Goal: Navigation & Orientation: Find specific page/section

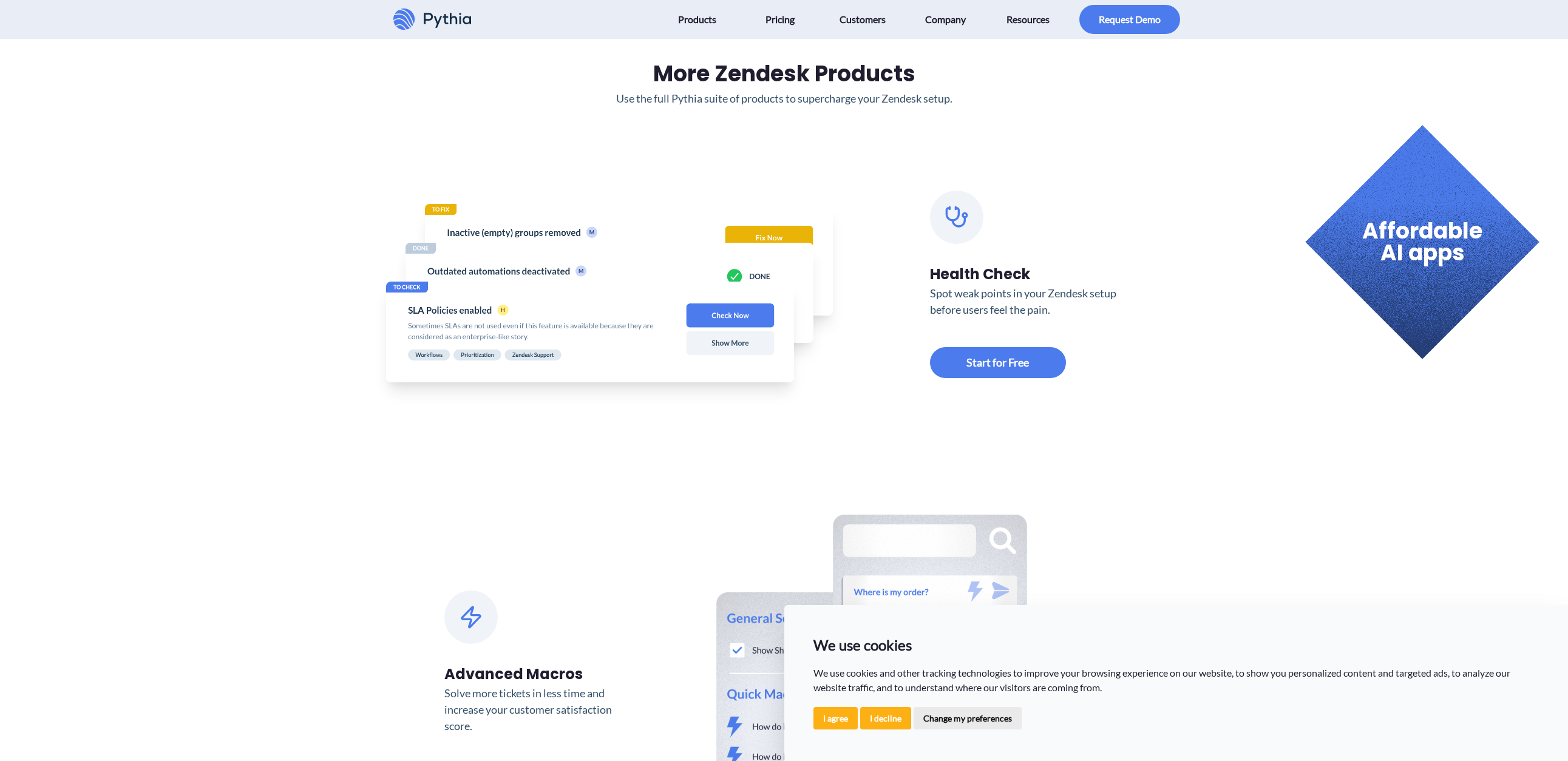
scroll to position [596, 0]
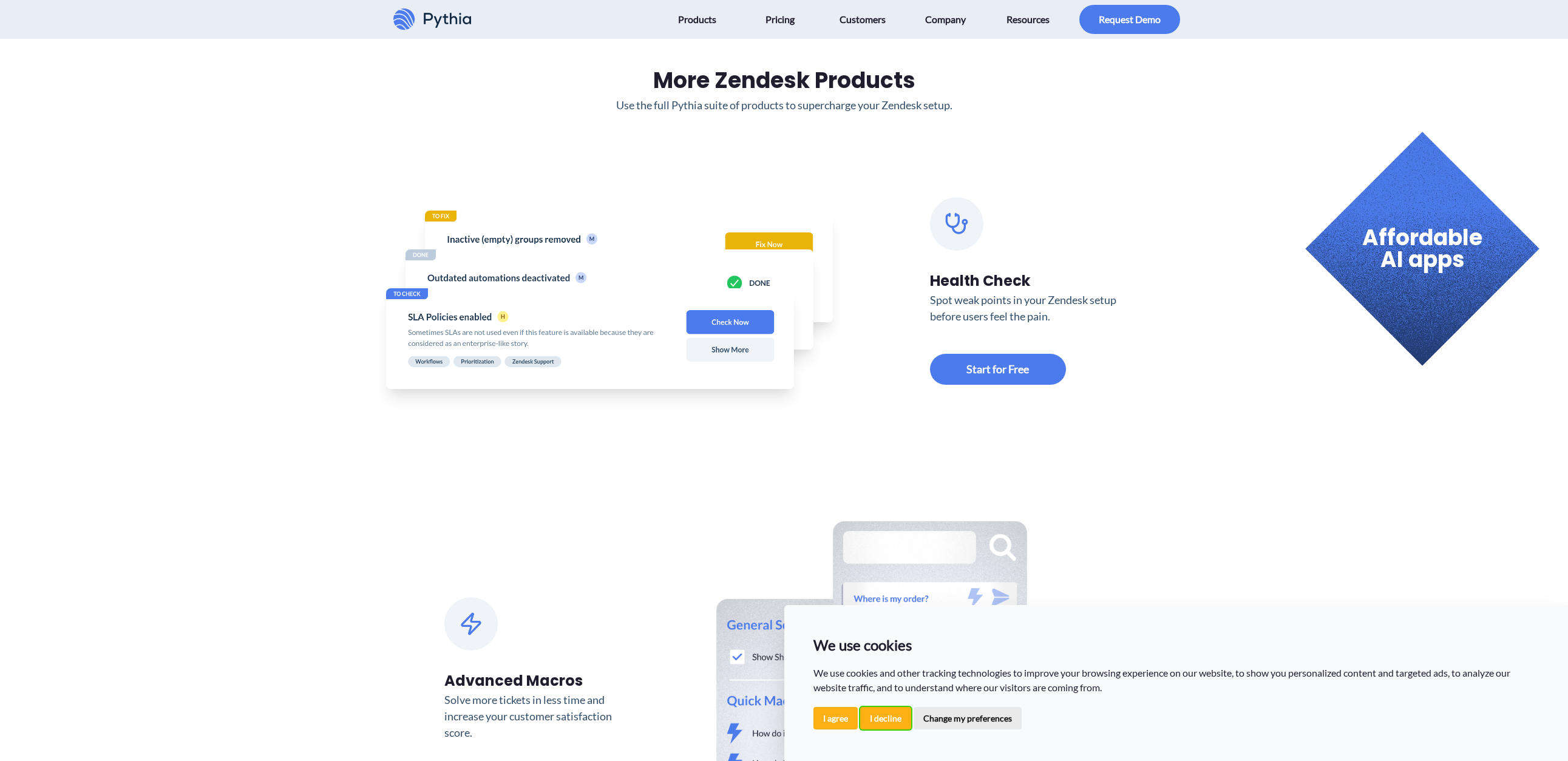
click at [881, 723] on button "I decline" at bounding box center [886, 718] width 51 height 22
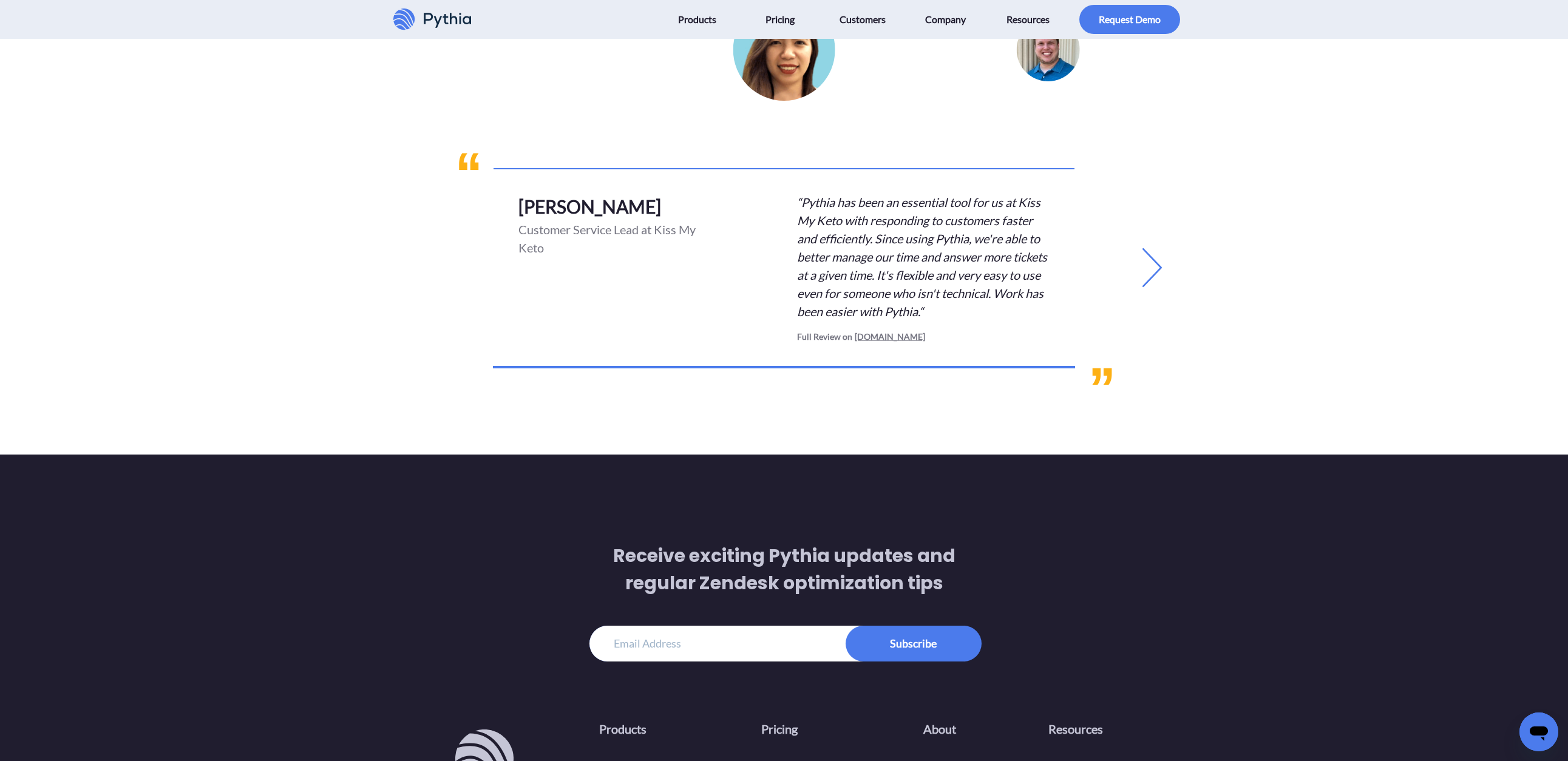
scroll to position [2986, 0]
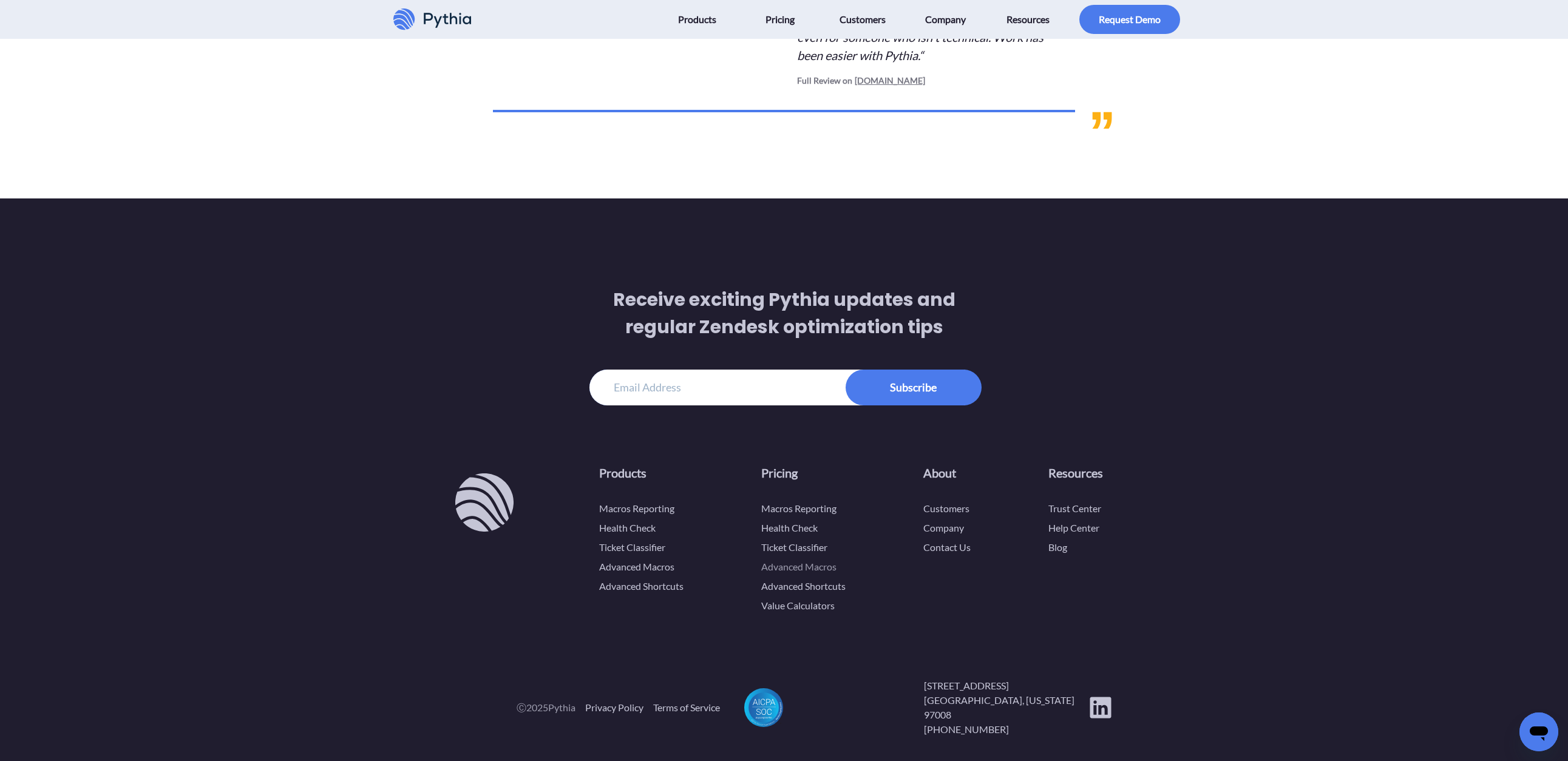
click at [797, 571] on link "Advanced Macros" at bounding box center [799, 567] width 75 height 12
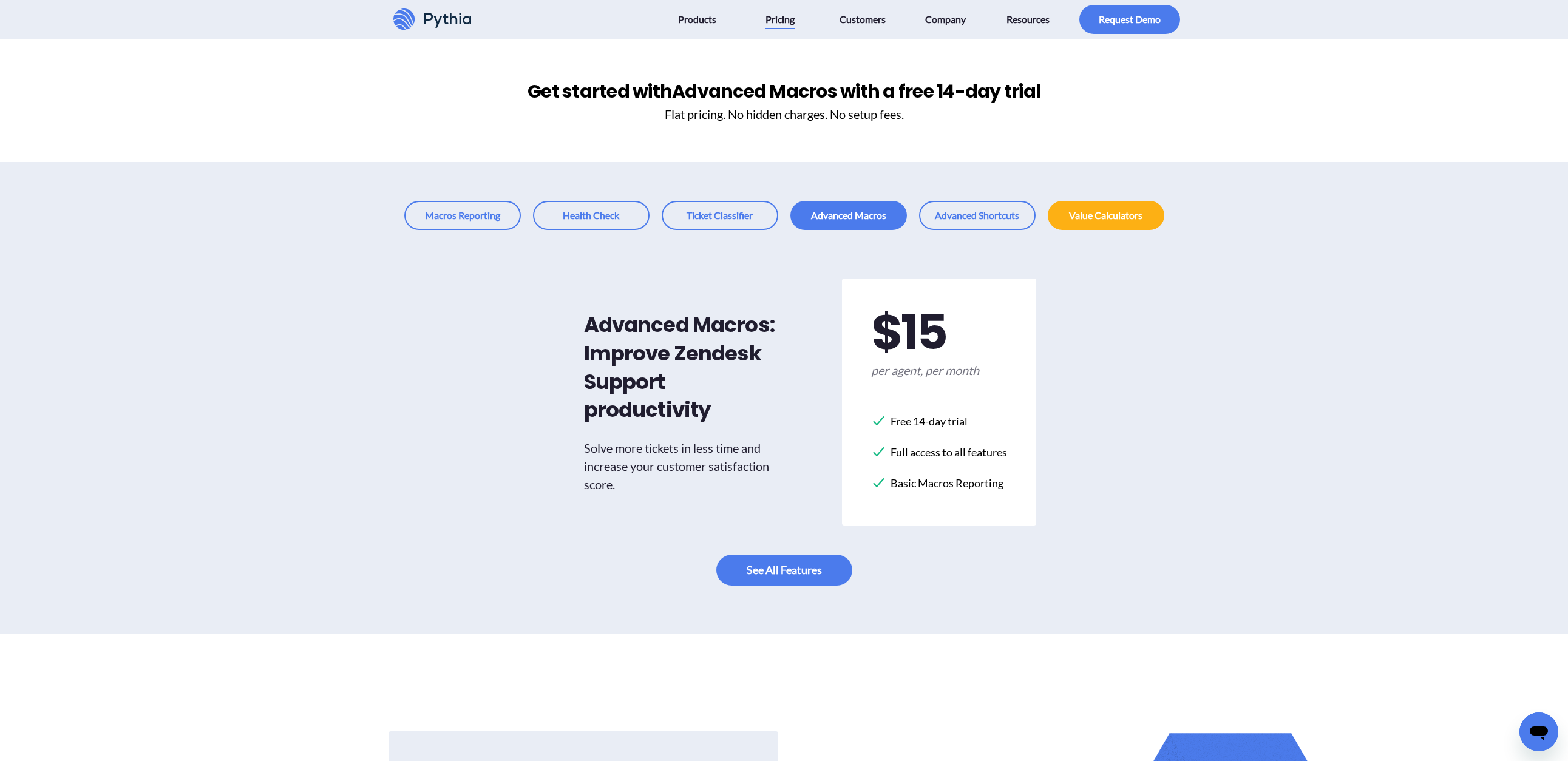
scroll to position [2846, 0]
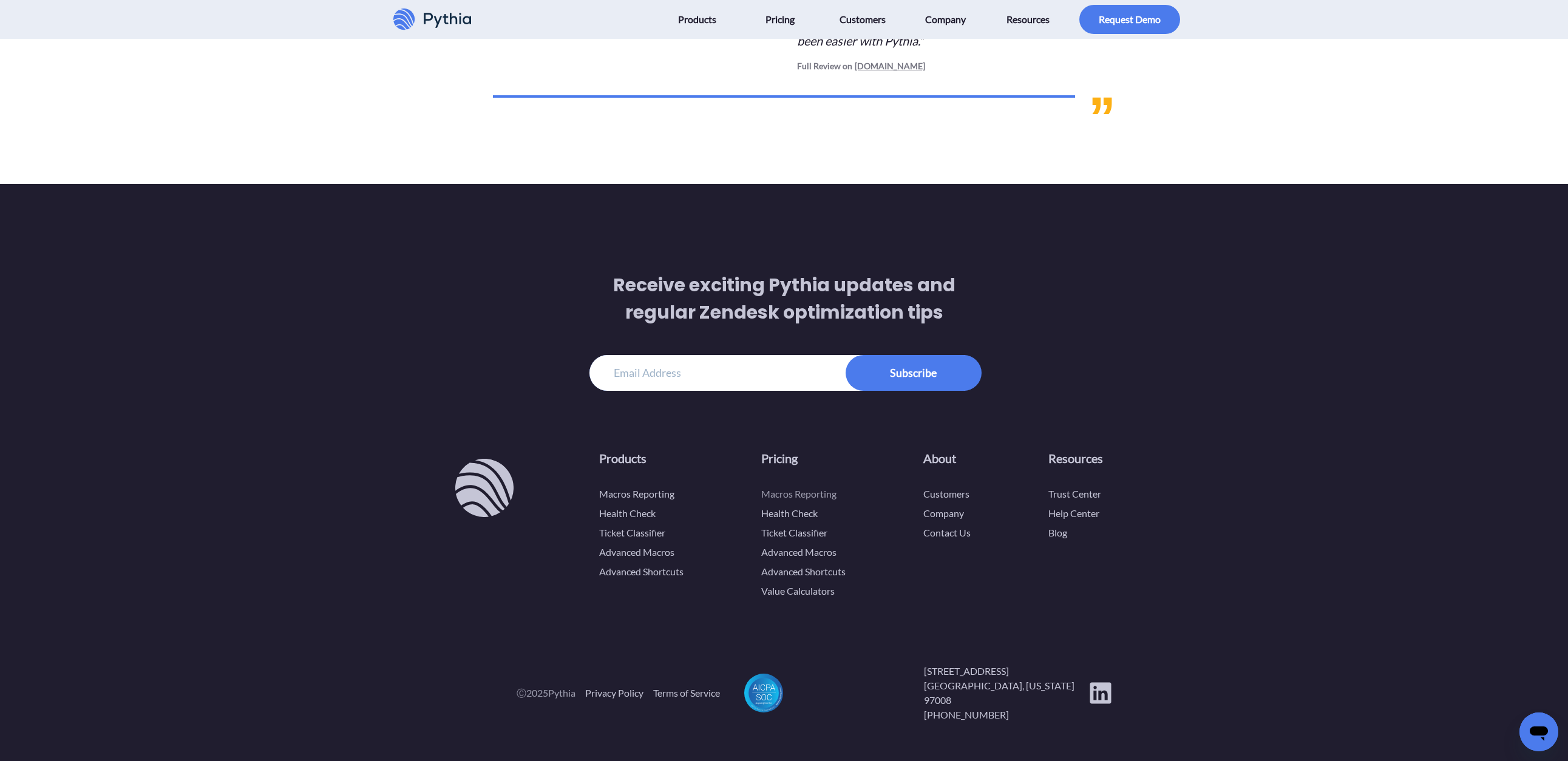
click at [788, 500] on link "Macros Reporting" at bounding box center [799, 494] width 75 height 12
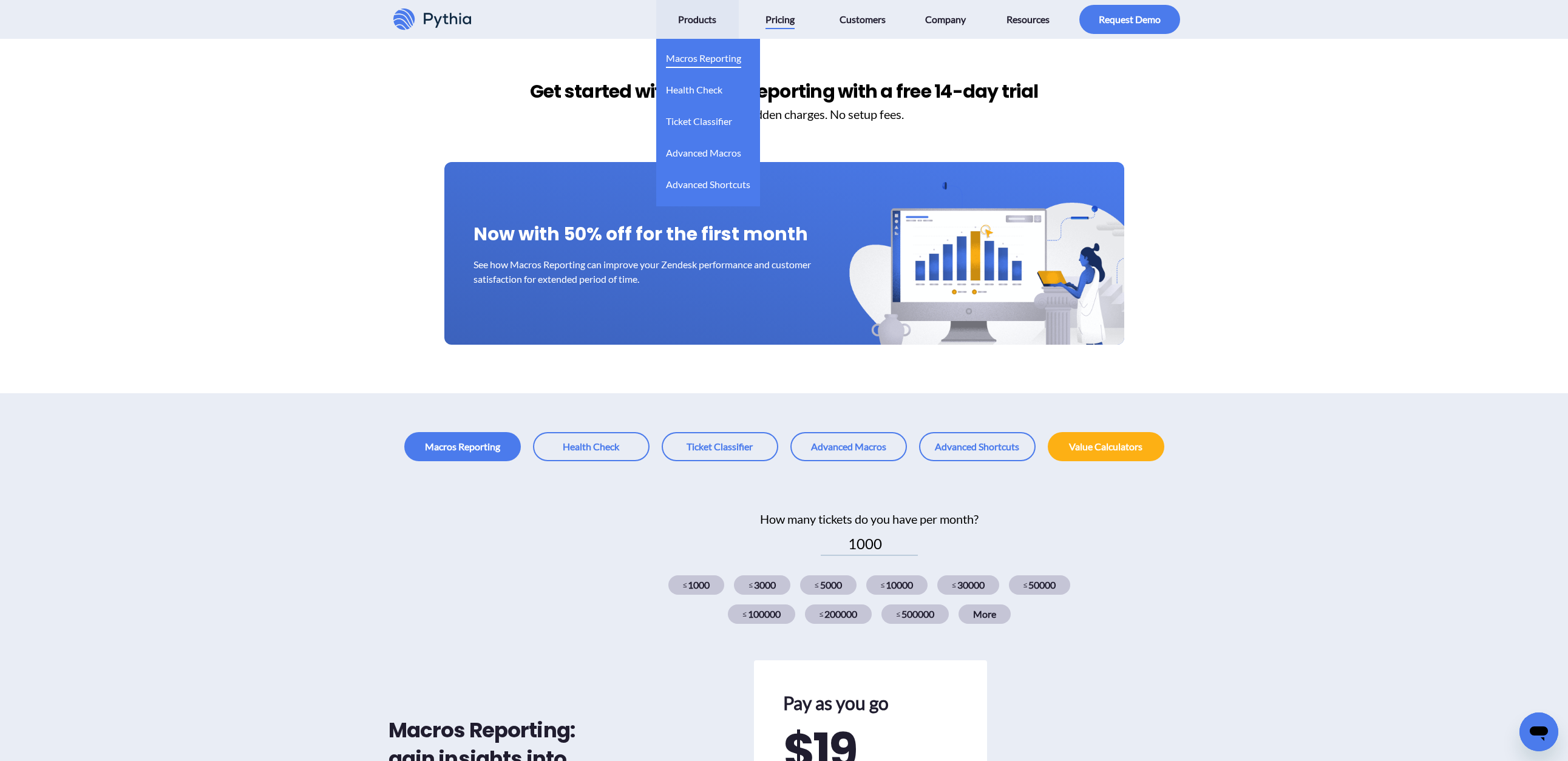
click at [686, 63] on span "Macros Reporting" at bounding box center [704, 58] width 75 height 19
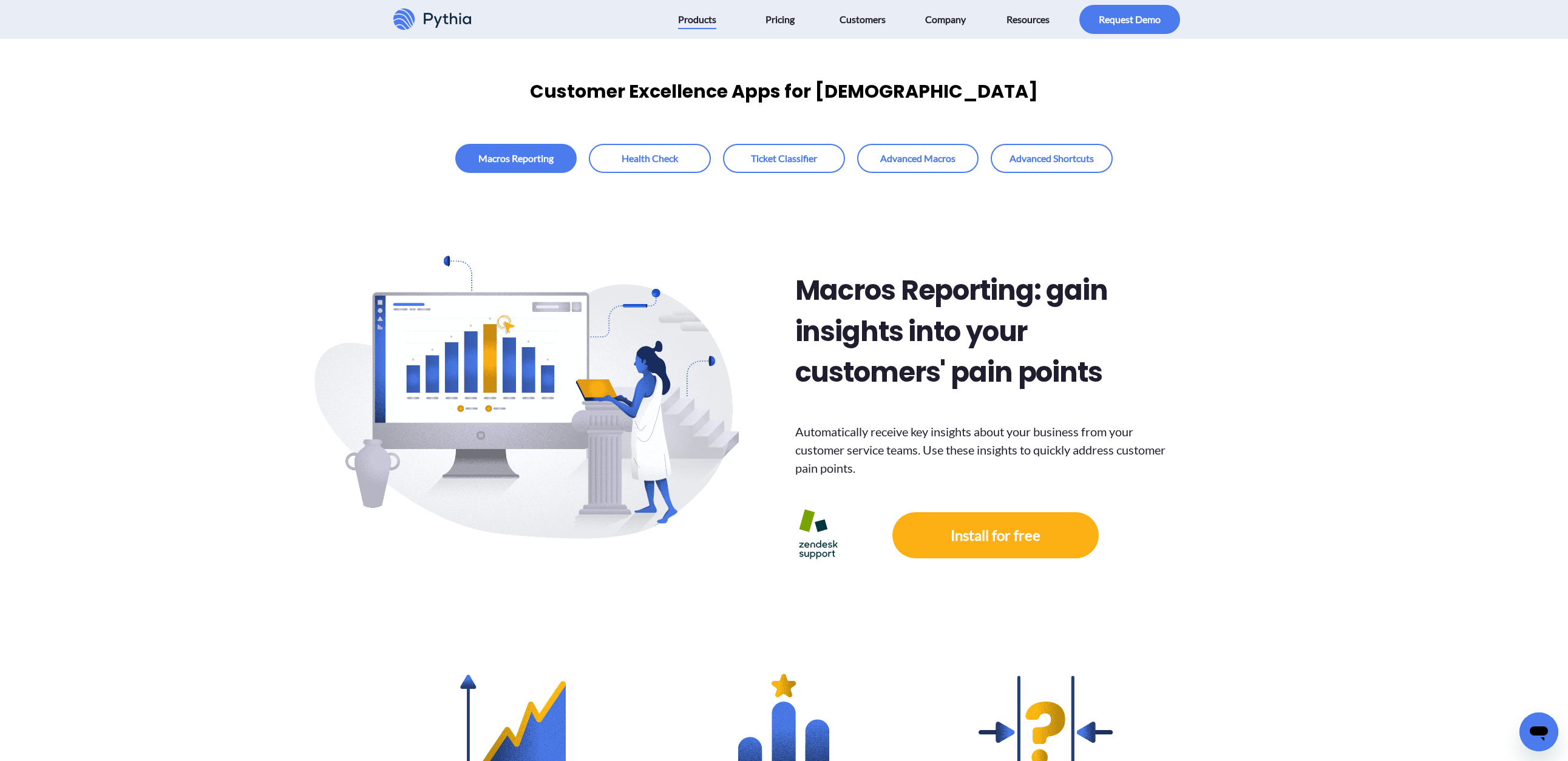
click at [1534, 722] on icon "Open messaging window" at bounding box center [1539, 732] width 22 height 22
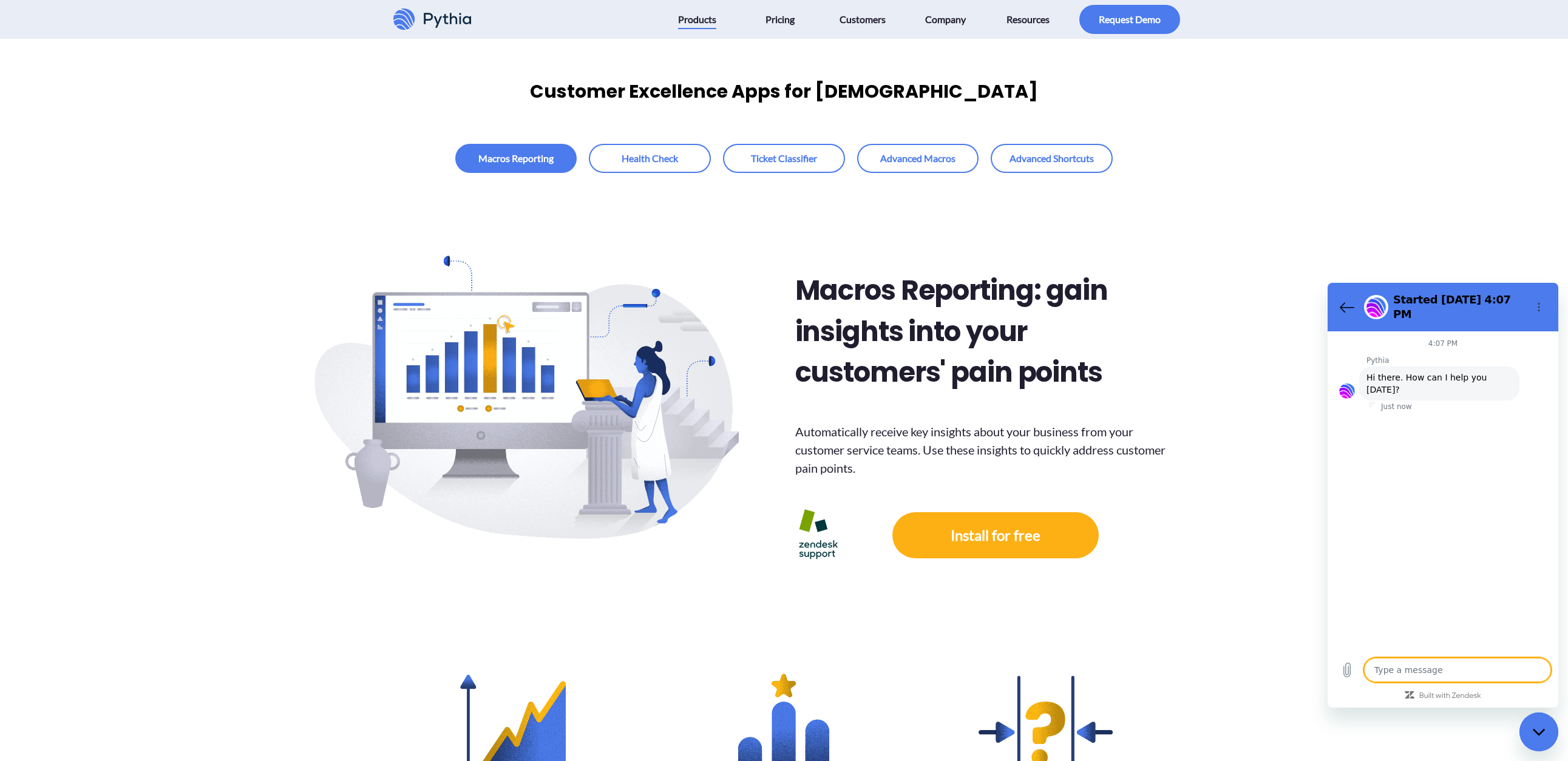
type textarea "x"
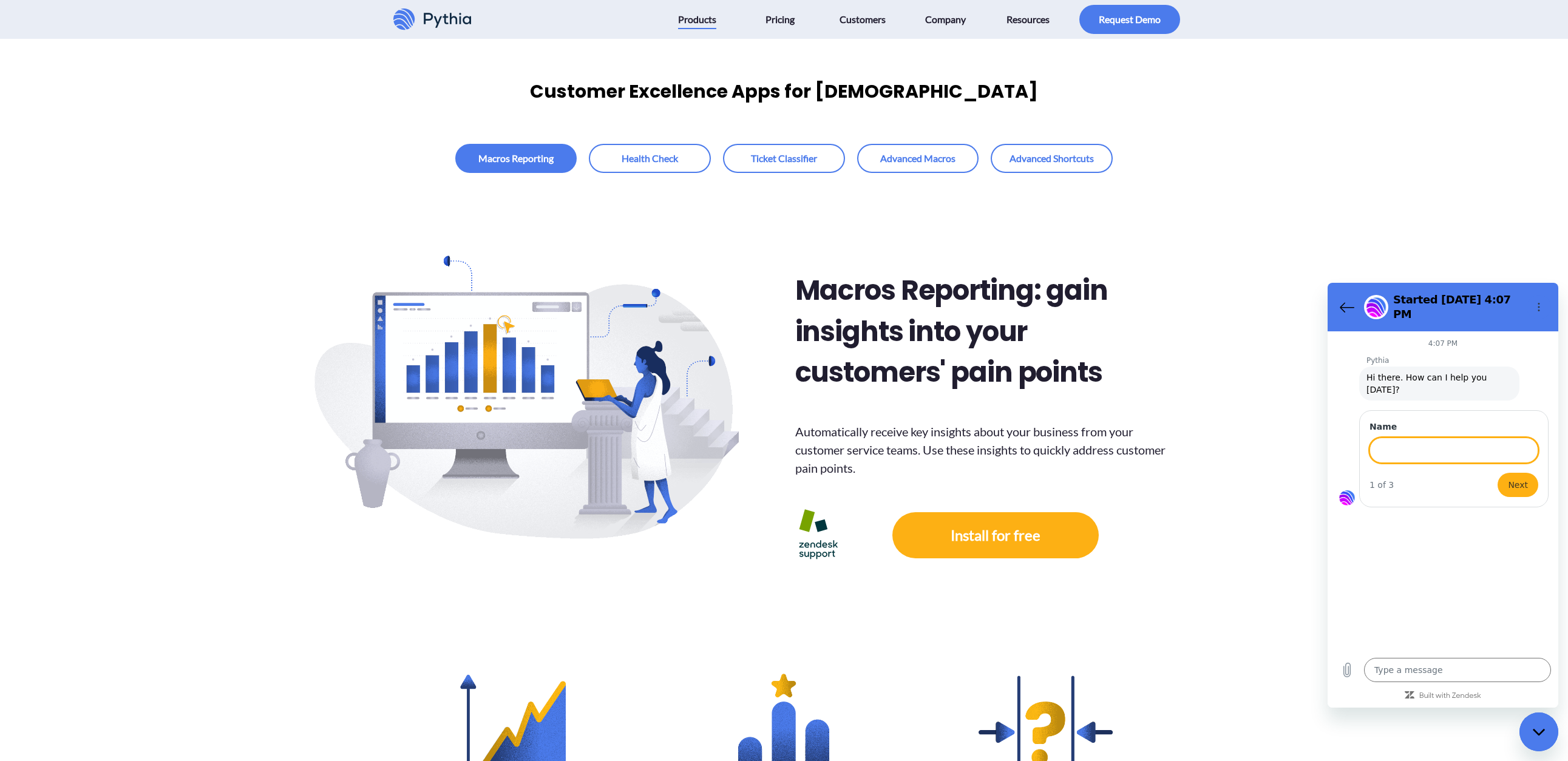
click at [411, 22] on icon at bounding box center [403, 20] width 18 height 20
